Goal: Task Accomplishment & Management: Manage account settings

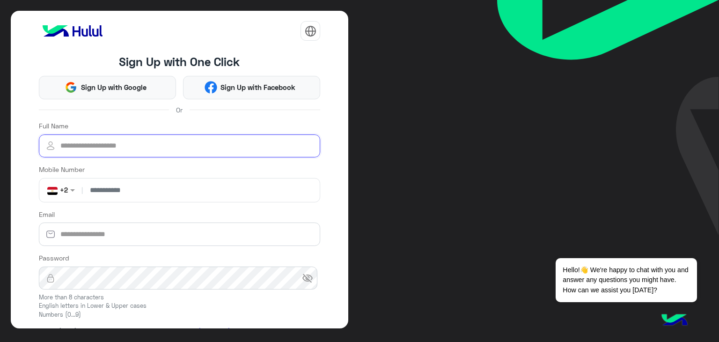
click at [103, 142] on input "Full Name" at bounding box center [180, 145] width 282 height 23
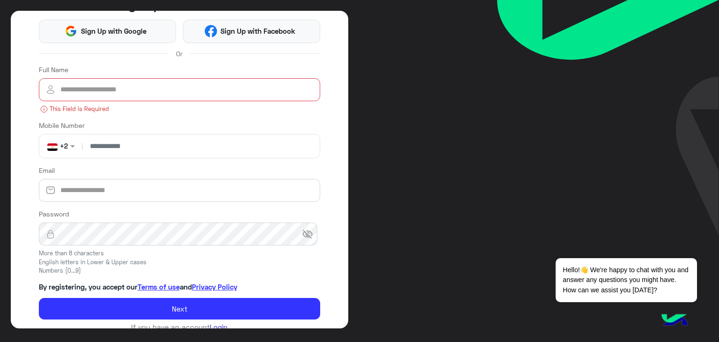
click at [209, 313] on div "Sign Up with One Click Sign Up with Google Sign Up with Facebook Or Full Name T…" at bounding box center [180, 165] width 282 height 332
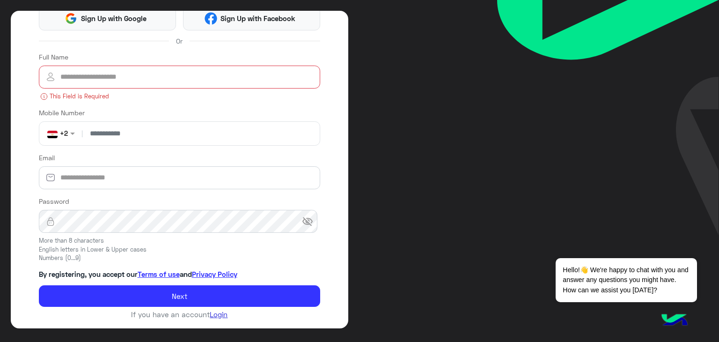
click at [218, 314] on link "Login" at bounding box center [219, 314] width 18 height 8
